Goal: Find specific page/section: Find specific page/section

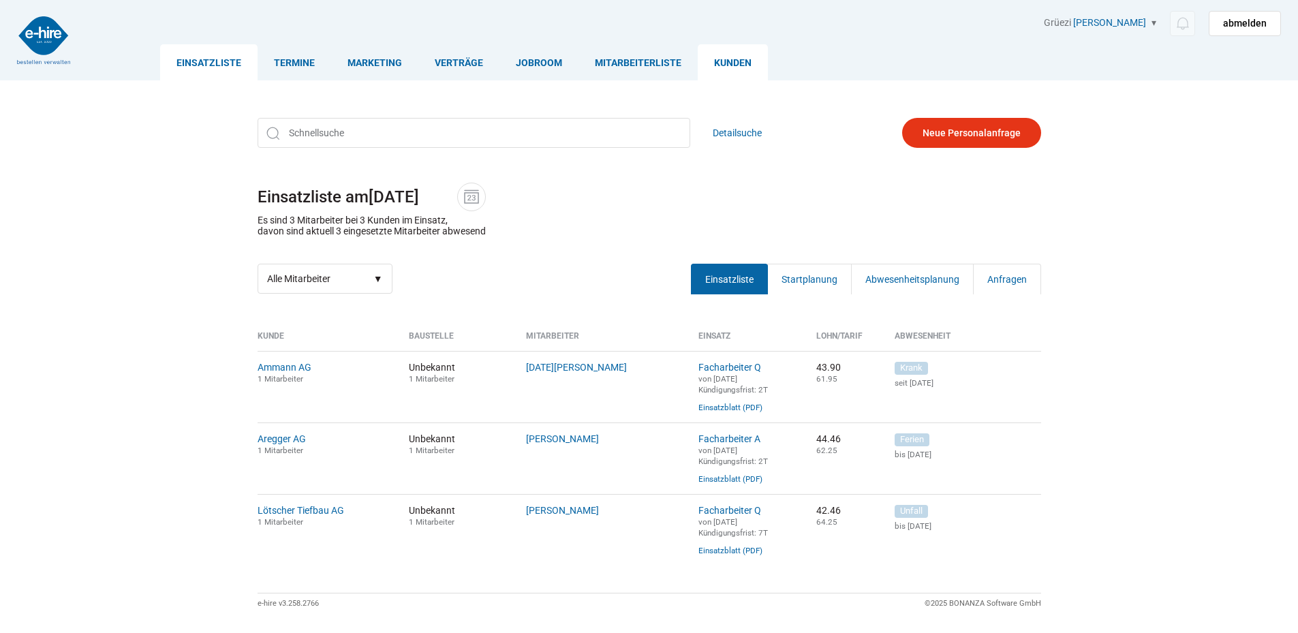
click at [725, 65] on link "Kunden" at bounding box center [732, 62] width 70 height 36
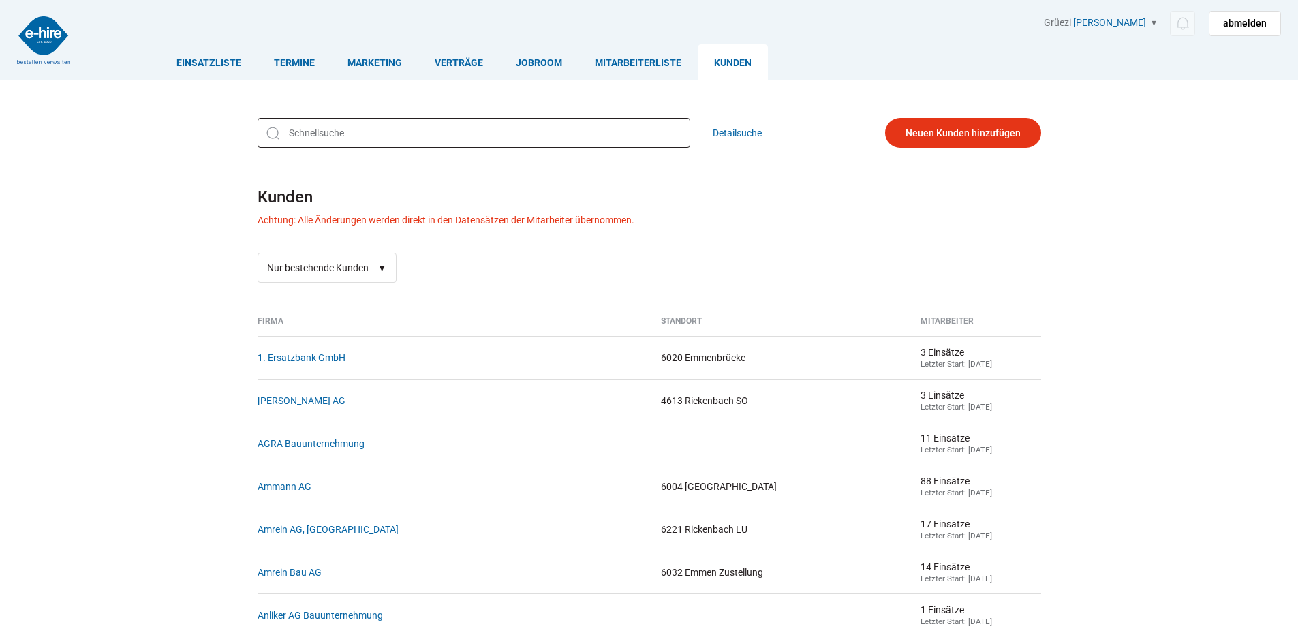
click at [328, 138] on input "text" at bounding box center [473, 133] width 433 height 30
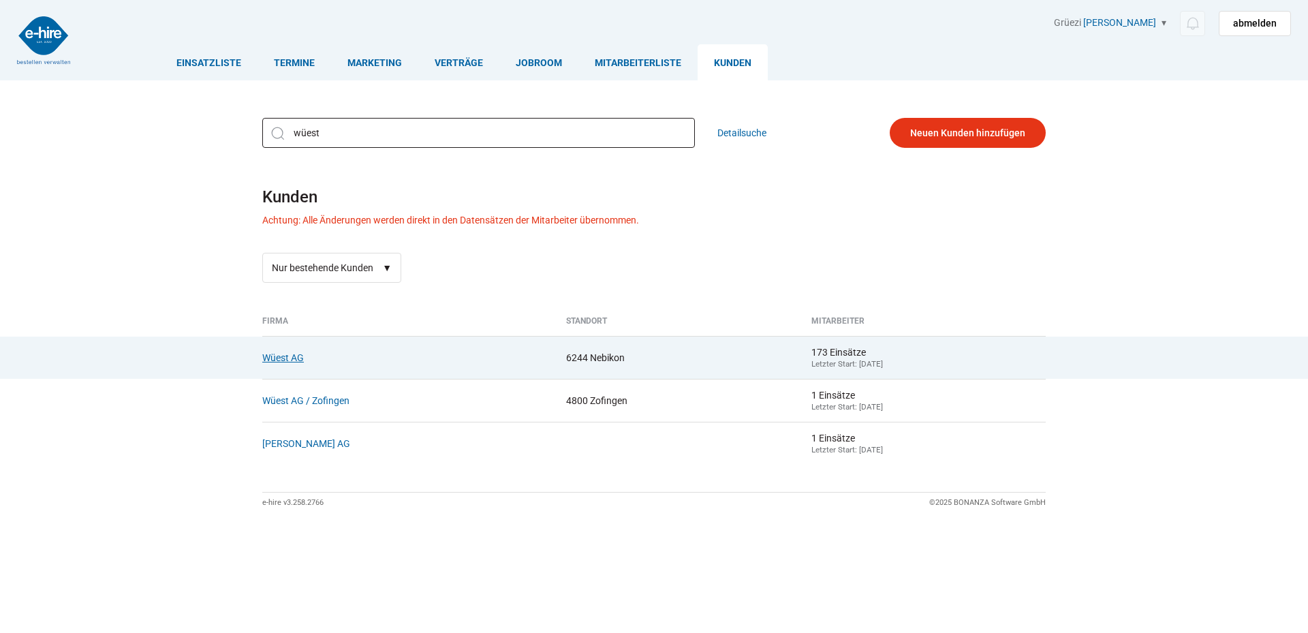
type input "wüest"
click at [282, 363] on link "Wüest AG" at bounding box center [283, 357] width 42 height 11
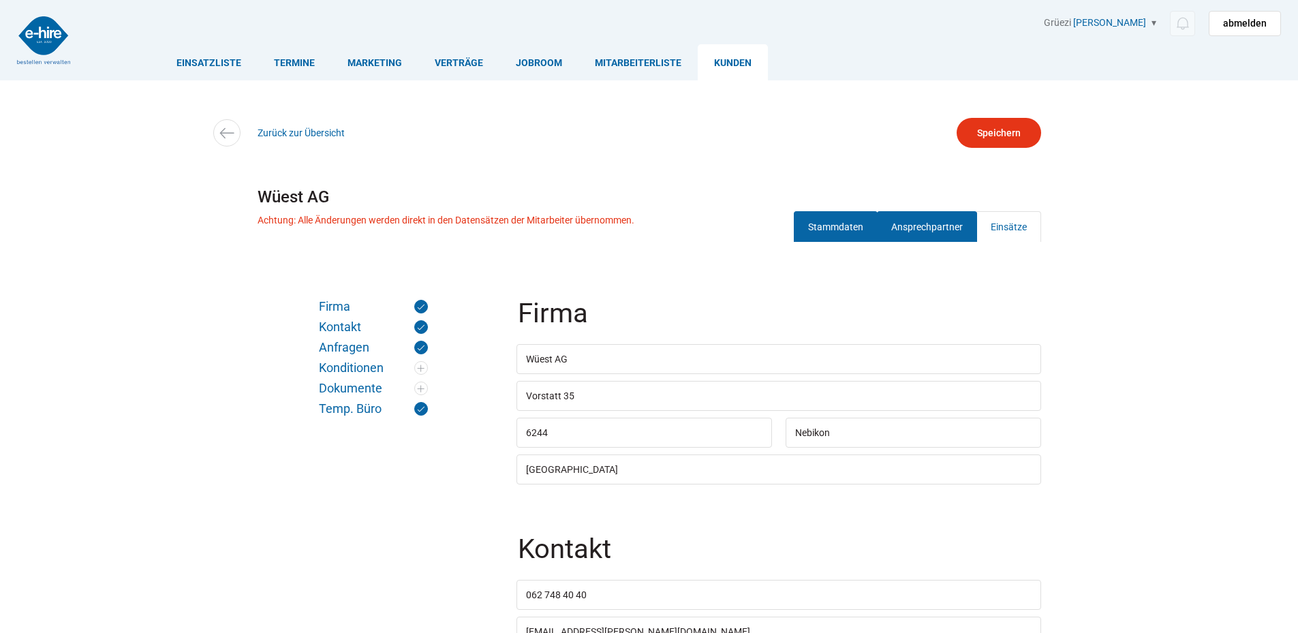
click at [913, 228] on link "Ansprechpartner" at bounding box center [927, 226] width 100 height 31
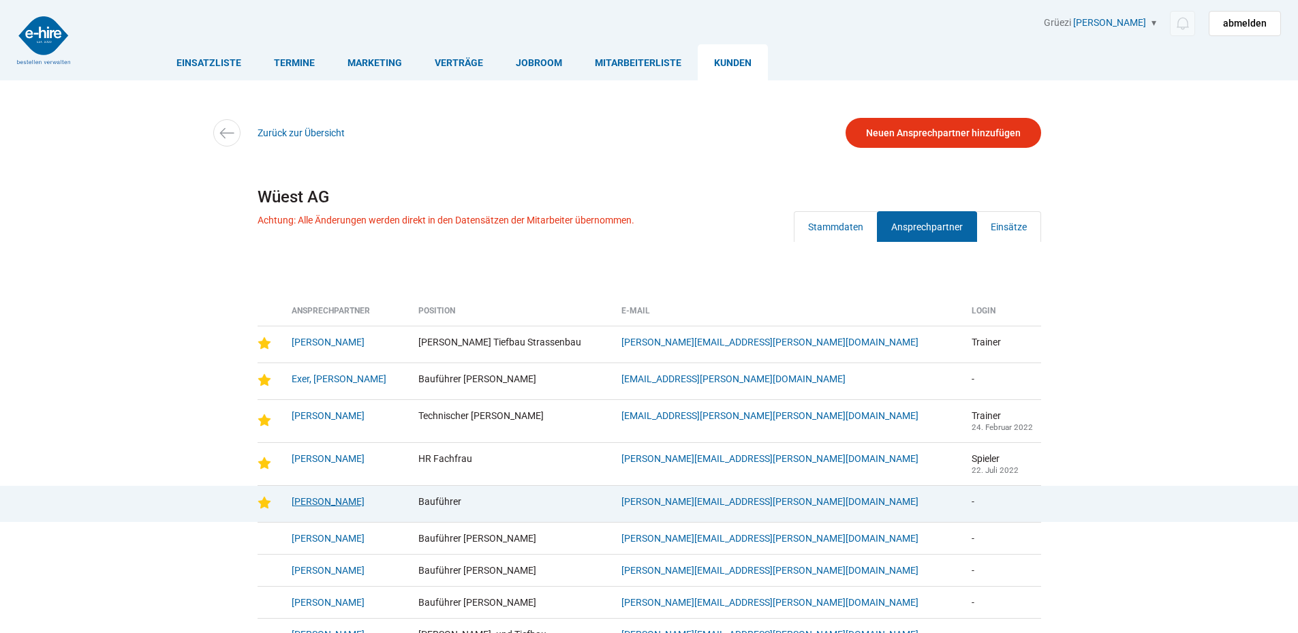
click at [304, 501] on link "Staffelbach, Cederic" at bounding box center [328, 501] width 73 height 11
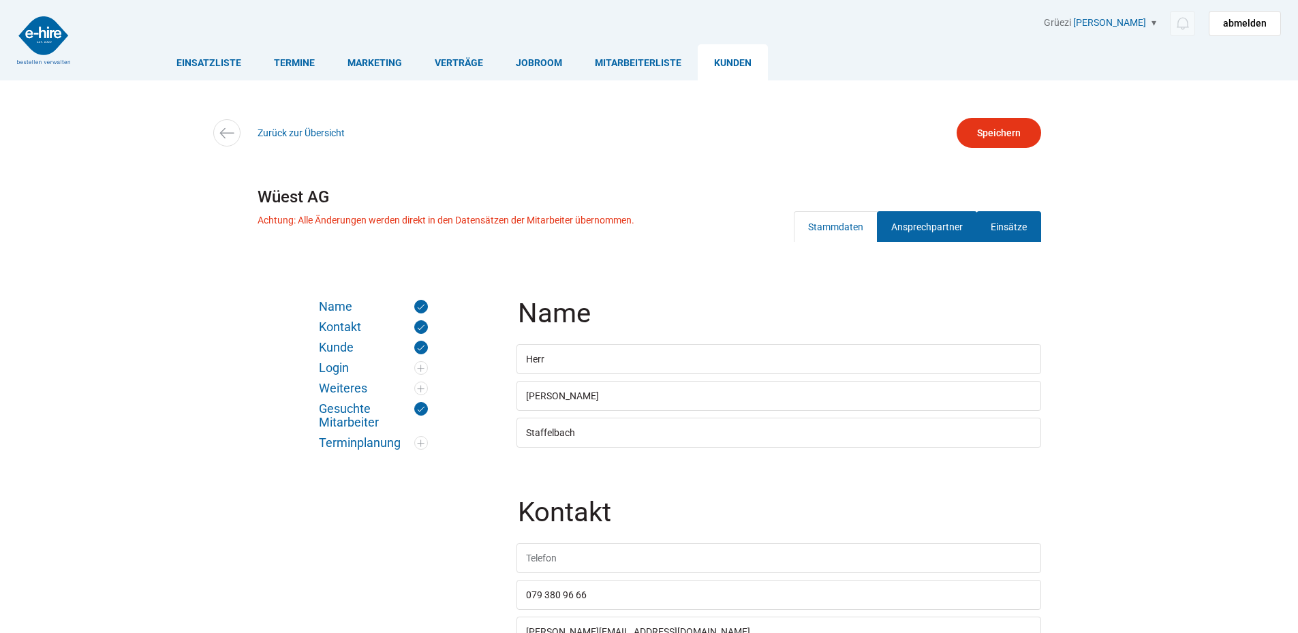
click at [988, 224] on link "Einsätze" at bounding box center [1008, 226] width 65 height 31
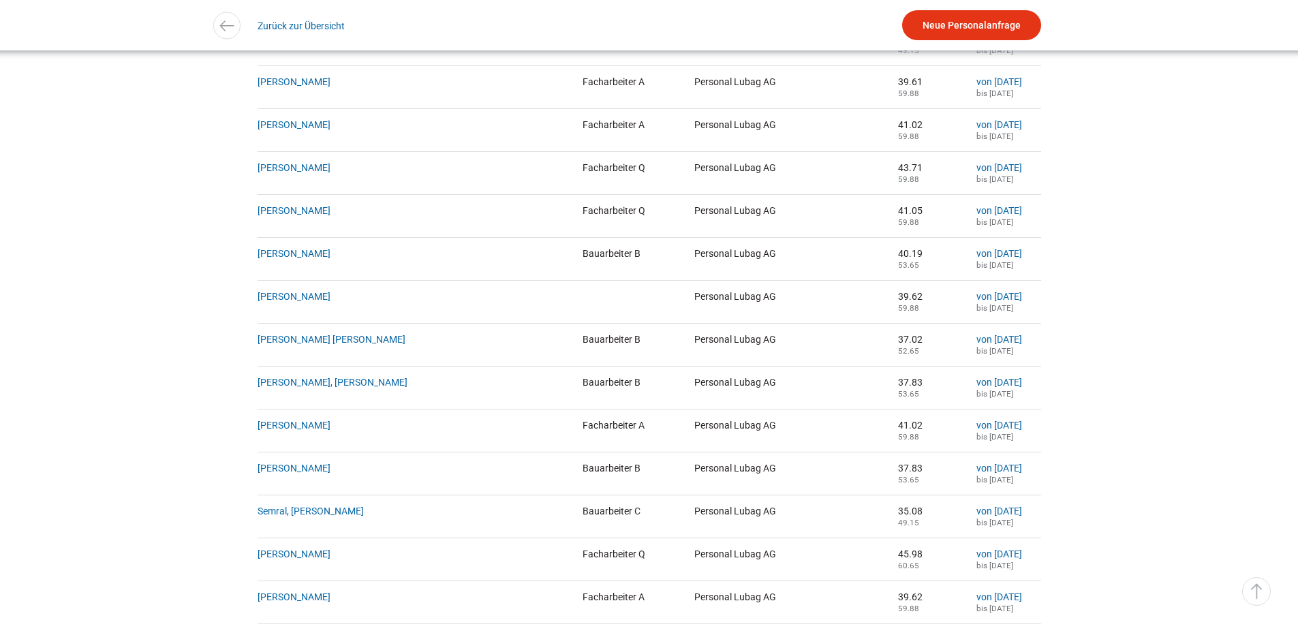
scroll to position [1035, 0]
click at [1260, 596] on link "▵ Nach oben" at bounding box center [1256, 591] width 29 height 29
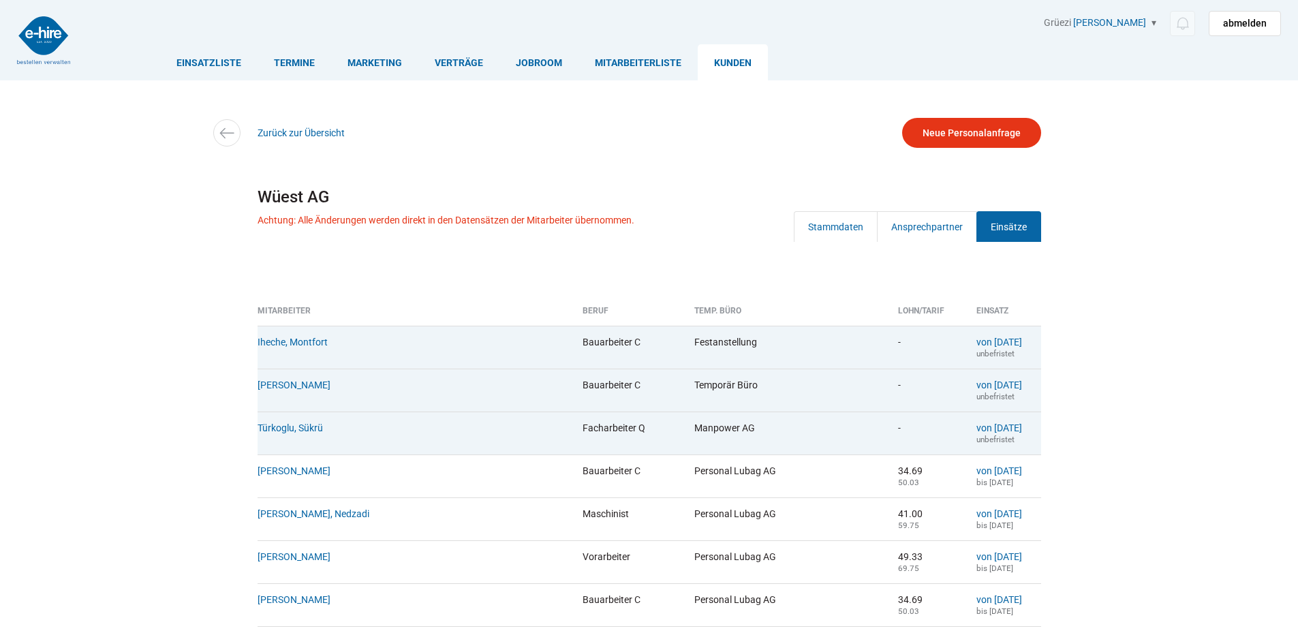
click at [730, 69] on link "Kunden" at bounding box center [732, 62] width 70 height 36
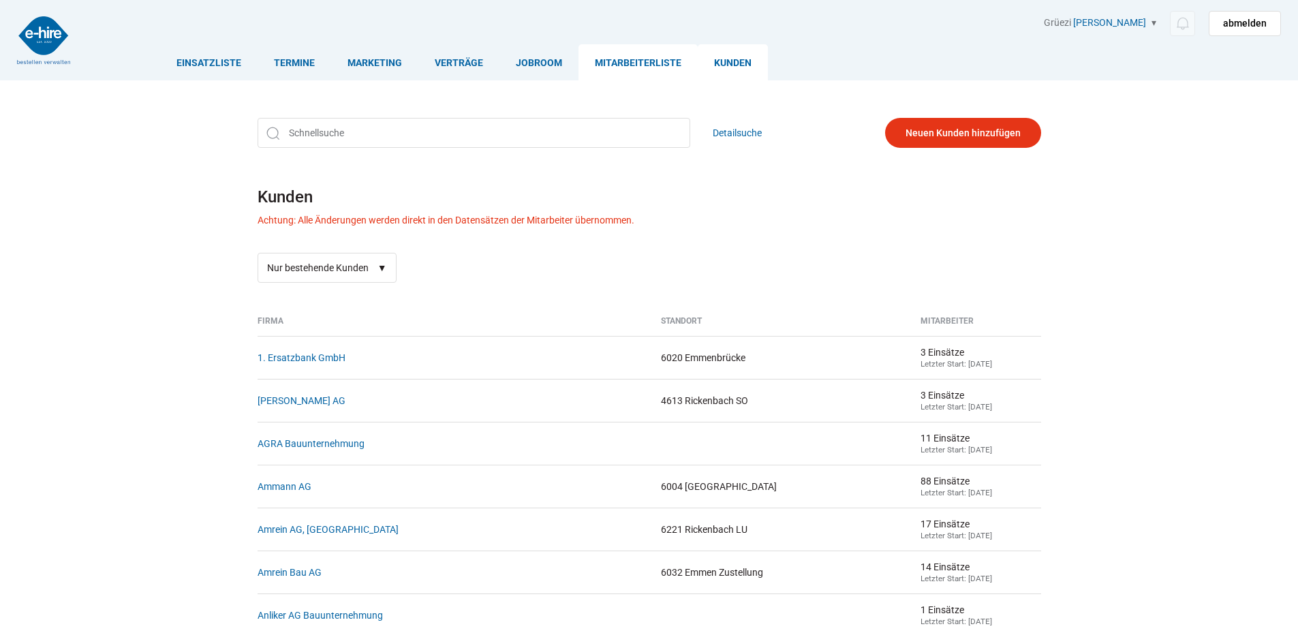
click at [632, 59] on link "Mitarbeiterliste" at bounding box center [637, 62] width 119 height 36
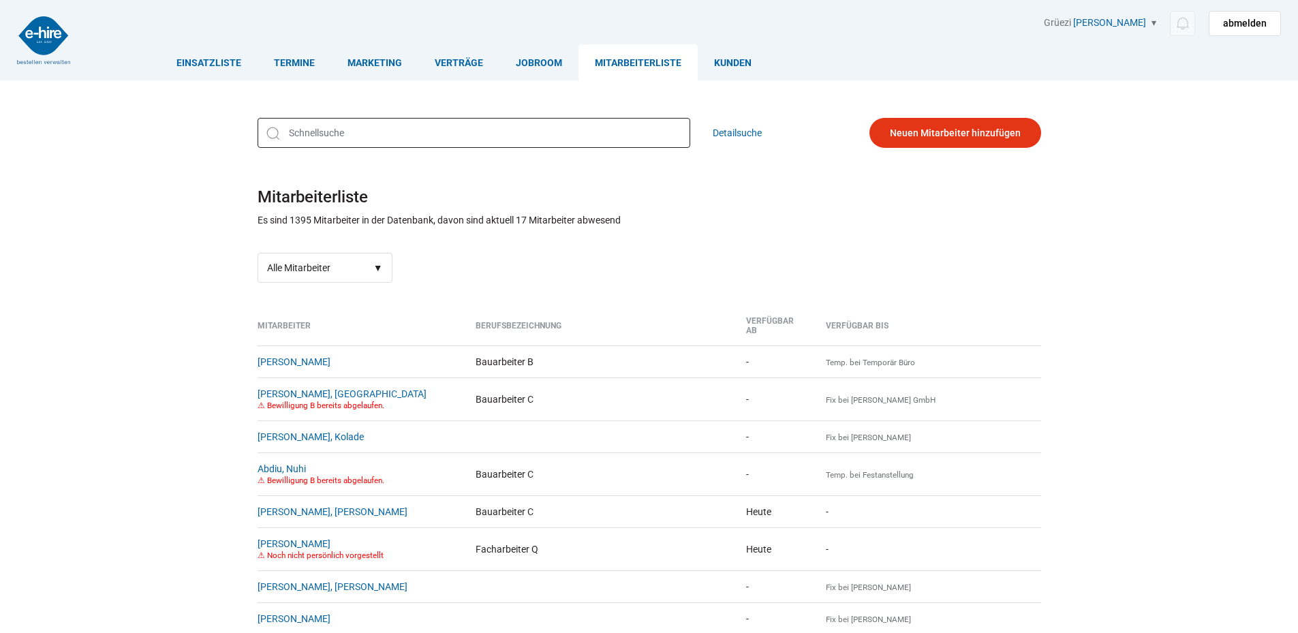
click at [307, 136] on input "text" at bounding box center [473, 133] width 433 height 30
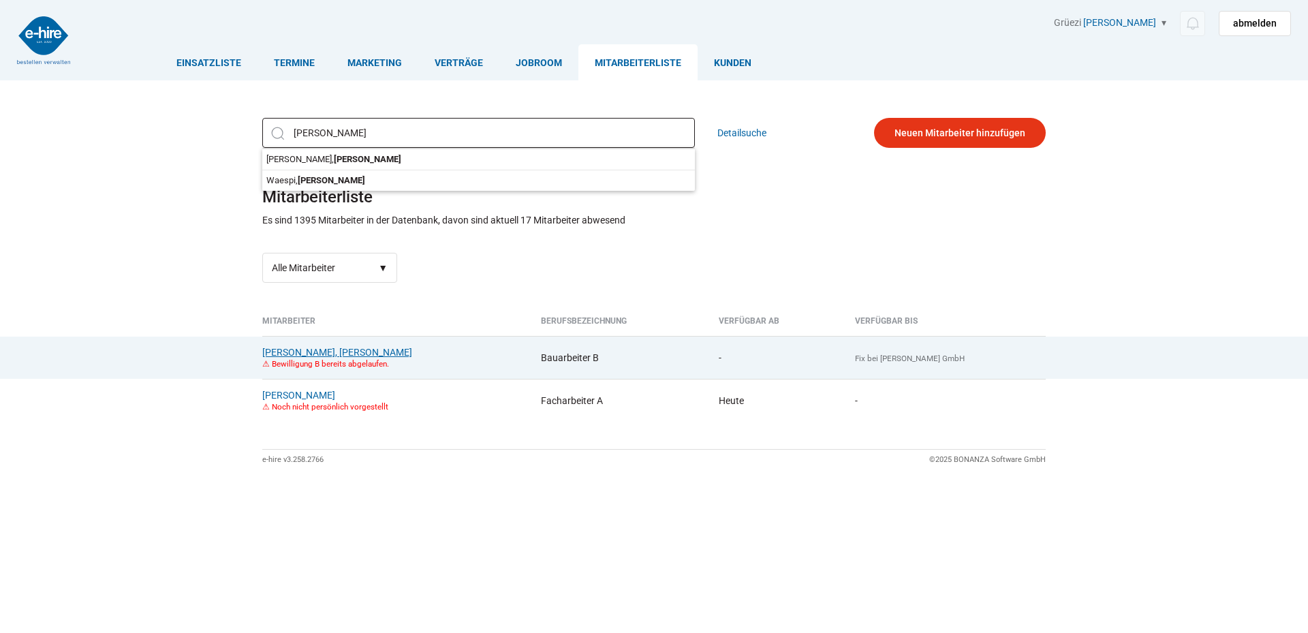
type input "[PERSON_NAME]"
click at [280, 350] on link "[PERSON_NAME], [PERSON_NAME]" at bounding box center [337, 352] width 150 height 11
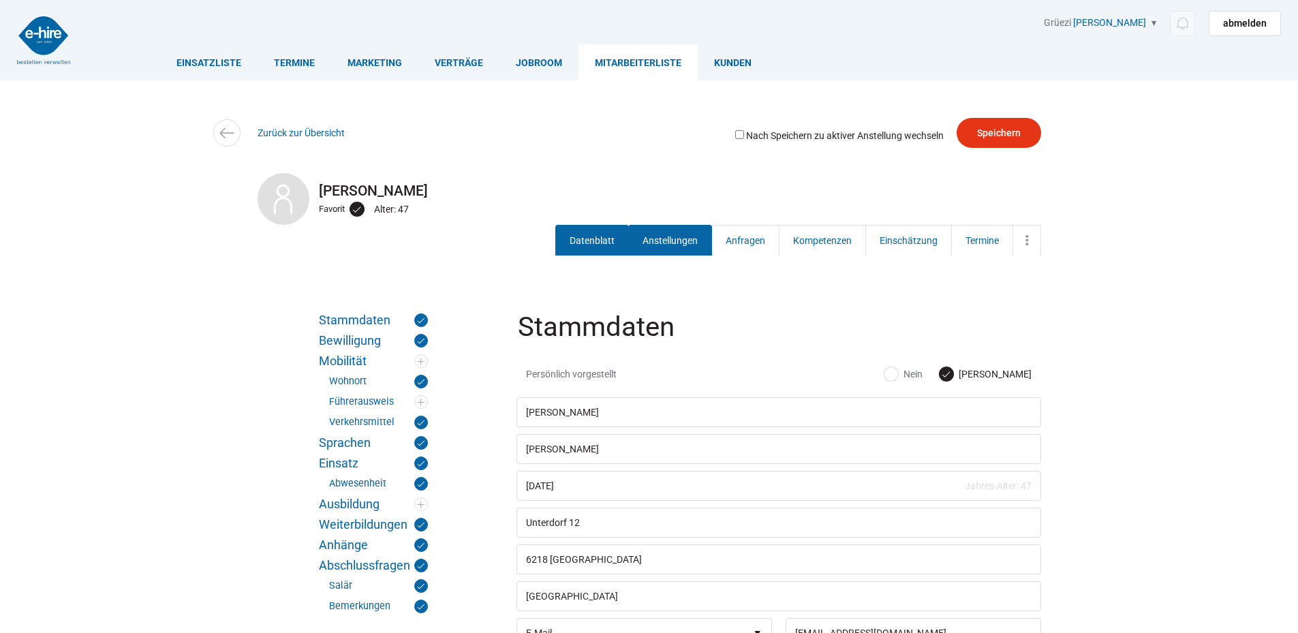
click at [668, 237] on link "Anstellungen" at bounding box center [670, 240] width 84 height 31
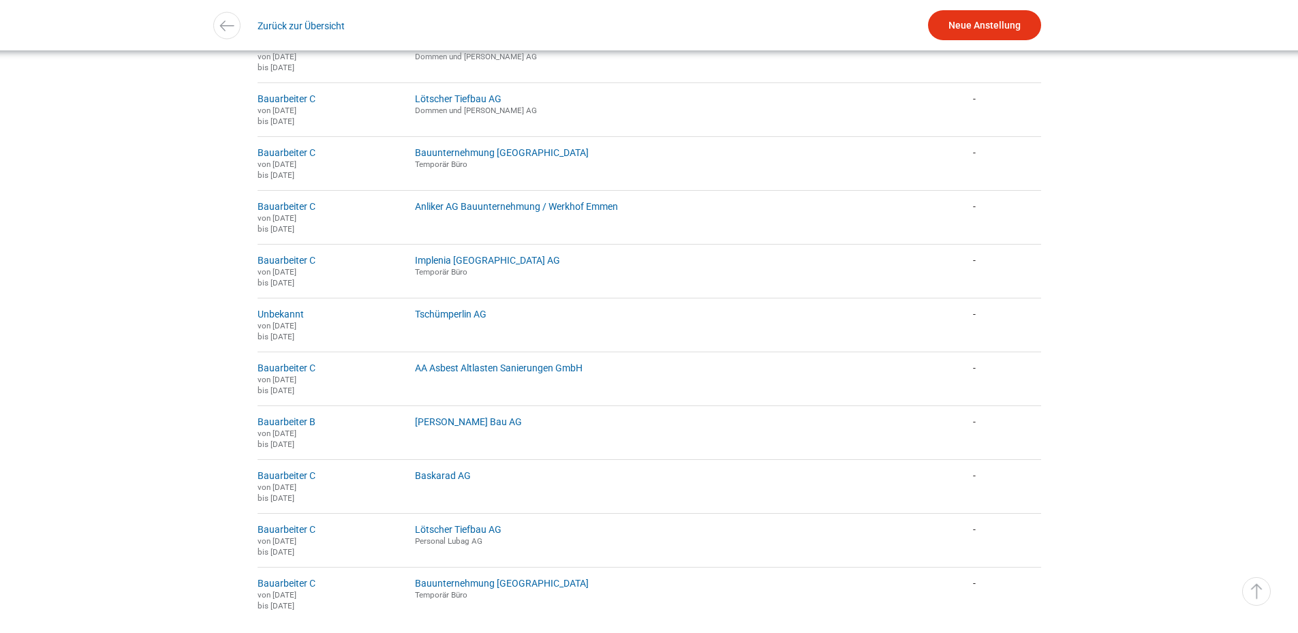
scroll to position [1022, 0]
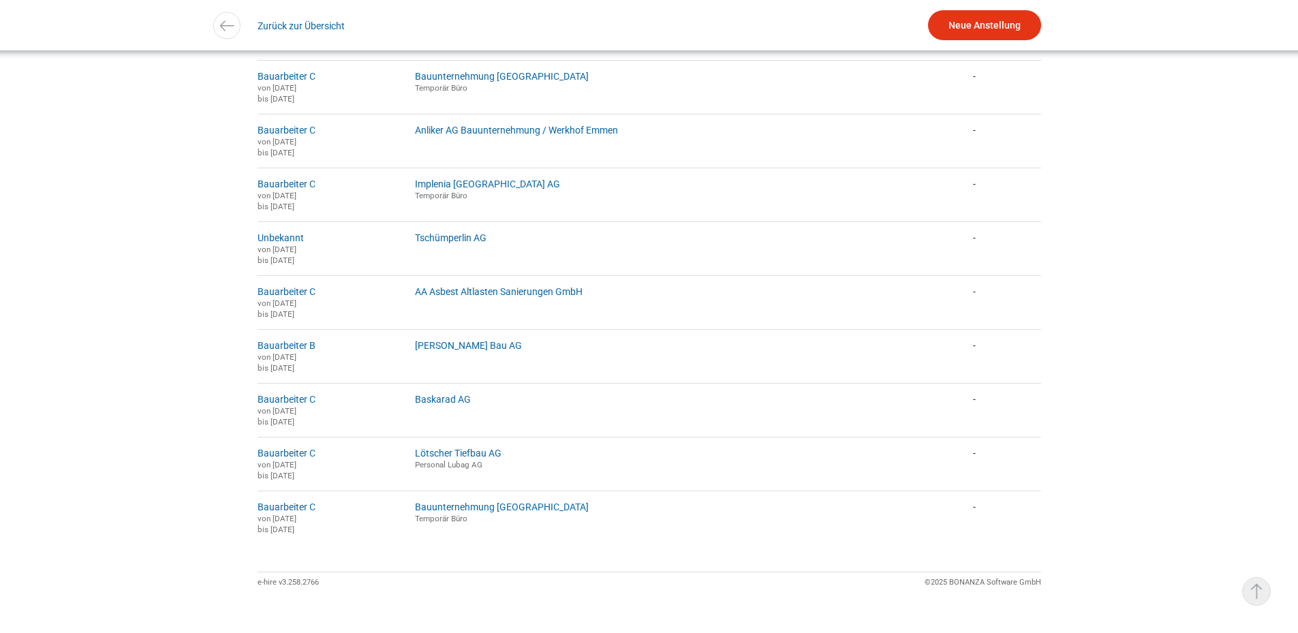
click at [1253, 584] on link "▵ Nach oben" at bounding box center [1256, 591] width 29 height 29
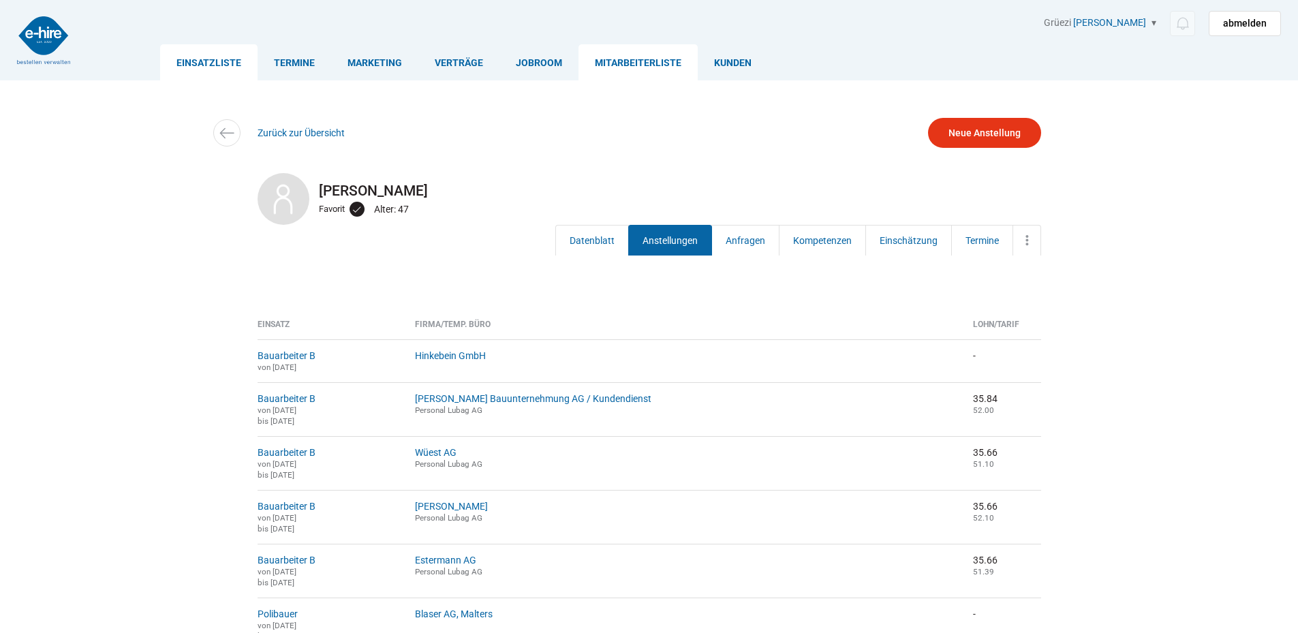
click at [221, 61] on link "Einsatzliste" at bounding box center [208, 62] width 97 height 36
